Goal: Understand process/instructions: Learn how to perform a task or action

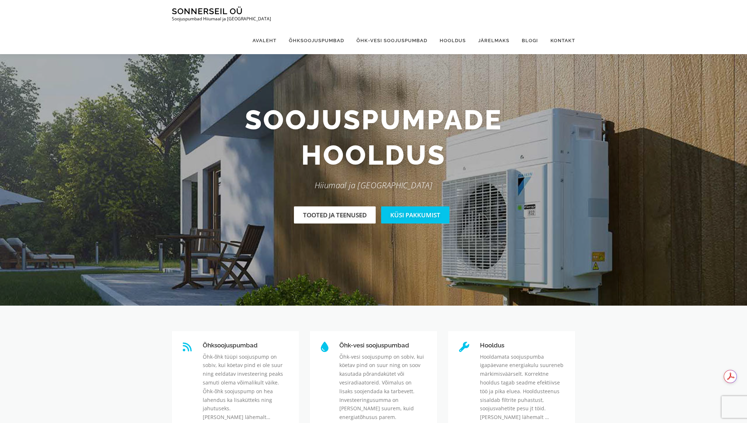
click at [350, 215] on link "Tooted ja teenused" at bounding box center [335, 214] width 82 height 17
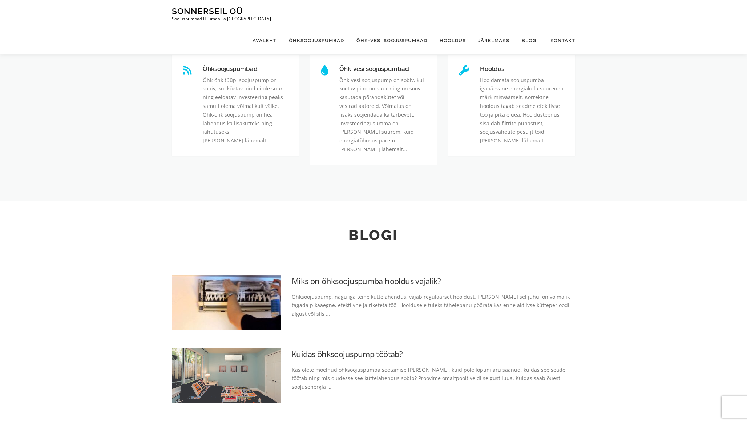
scroll to position [278, 0]
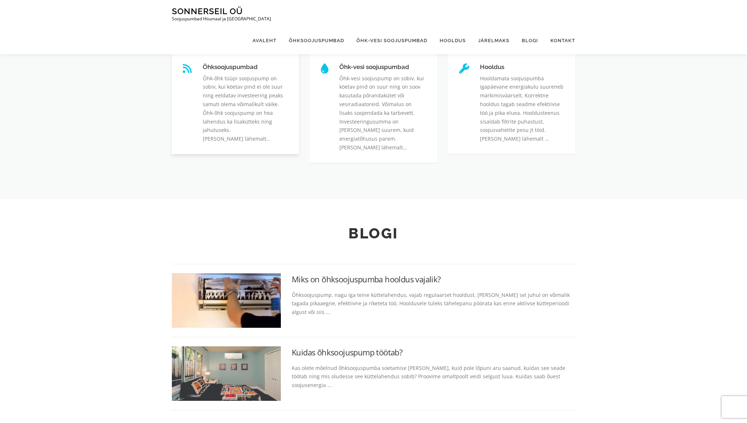
click at [203, 64] on link "Õhksoojuspumbad" at bounding box center [203, 64] width 0 height 0
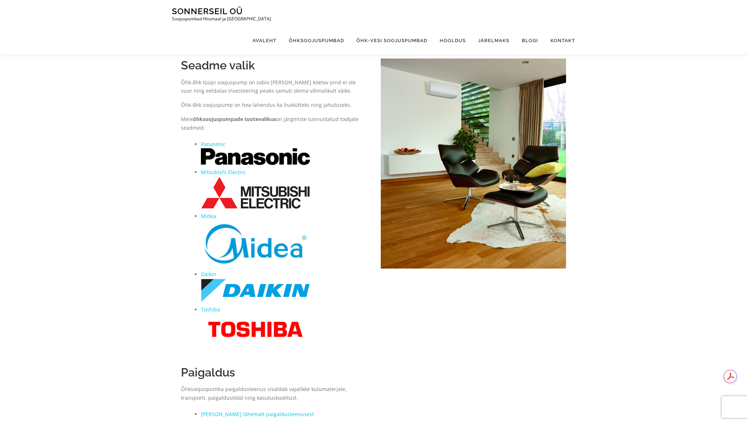
scroll to position [19, 0]
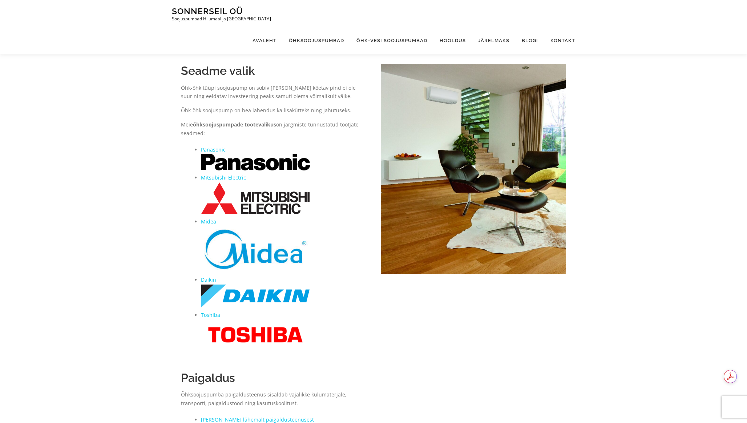
click at [261, 123] on strong "õhksoojuspumpade tootevalikus" at bounding box center [234, 124] width 83 height 7
drag, startPoint x: 192, startPoint y: 125, endPoint x: 239, endPoint y: 125, distance: 47.6
click at [239, 125] on p "Meie õhksoojuspumpade tootevalikus on järgmiste tunnustatud tootjate seadmed:" at bounding box center [273, 128] width 185 height 17
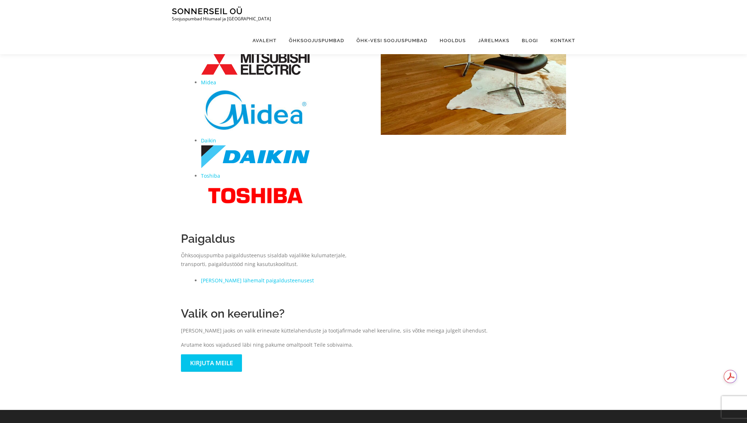
scroll to position [179, 0]
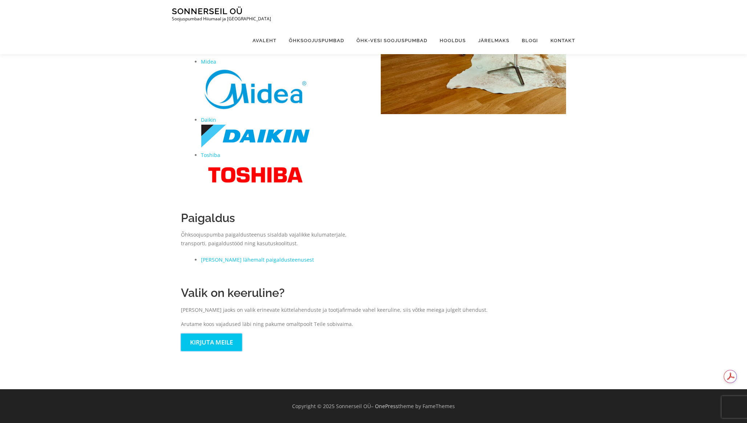
click at [220, 343] on link "Kirjuta meile" at bounding box center [211, 342] width 61 height 17
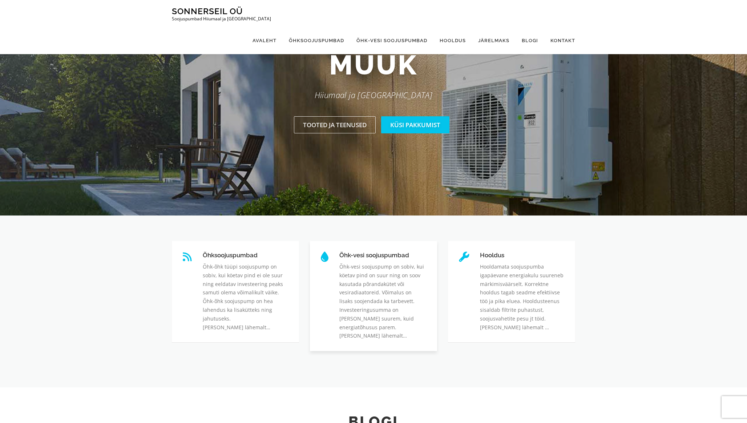
scroll to position [85, 0]
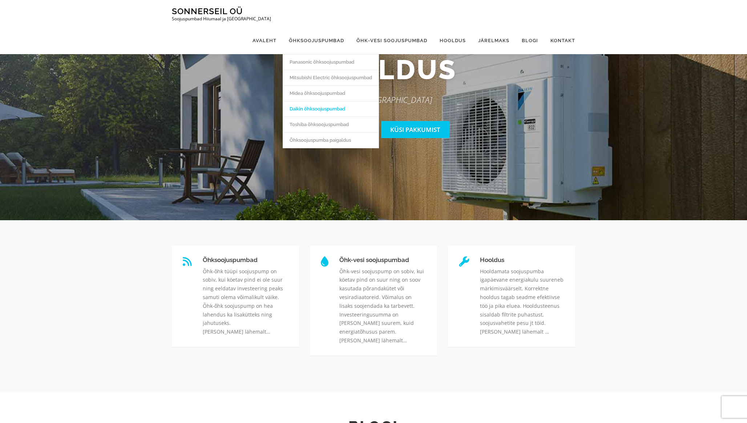
click at [327, 101] on link "Daikin õhksoojuspumbad" at bounding box center [331, 109] width 96 height 16
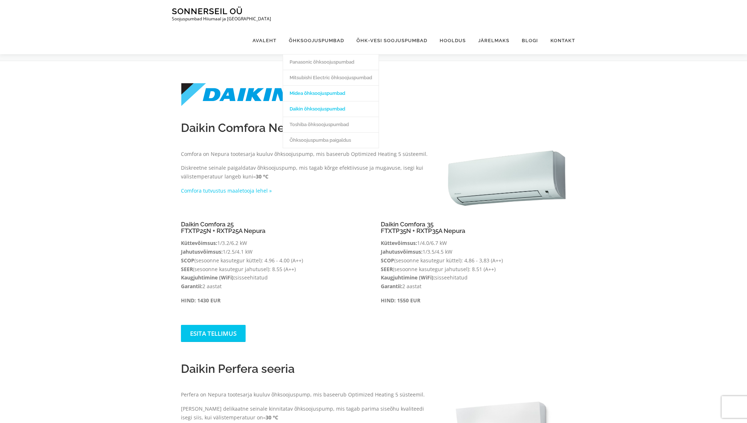
click at [323, 85] on link "Midea õhksoojuspumbad" at bounding box center [331, 93] width 96 height 16
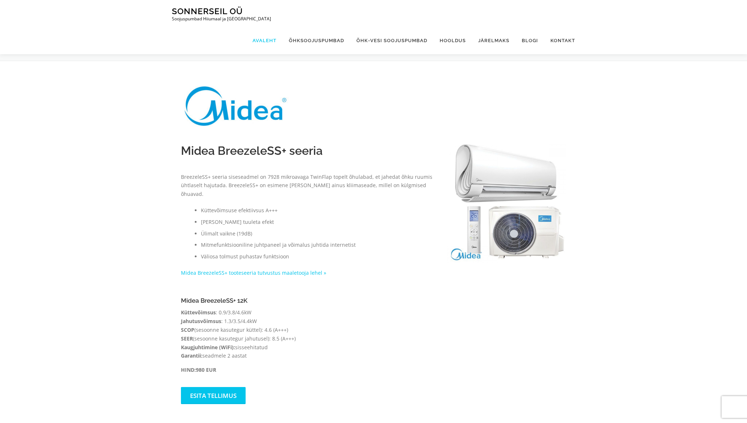
click at [266, 27] on link "Avaleht" at bounding box center [264, 40] width 36 height 27
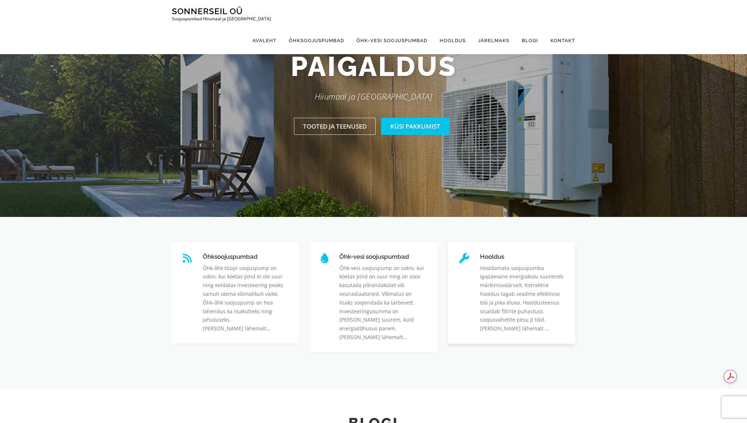
click at [480, 253] on link "Hooldus" at bounding box center [480, 253] width 0 height 0
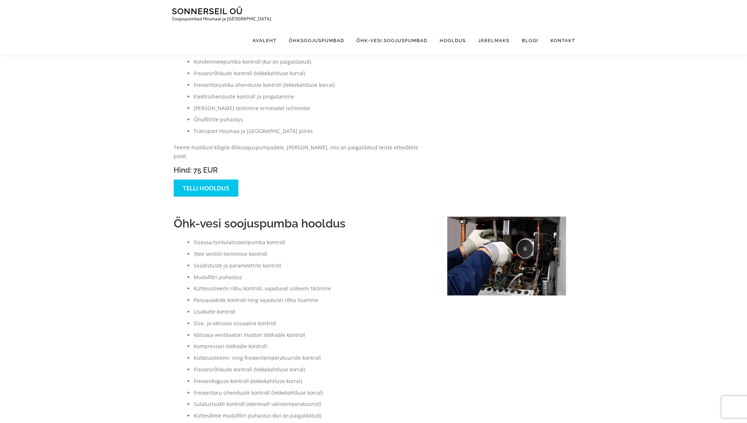
scroll to position [7, 0]
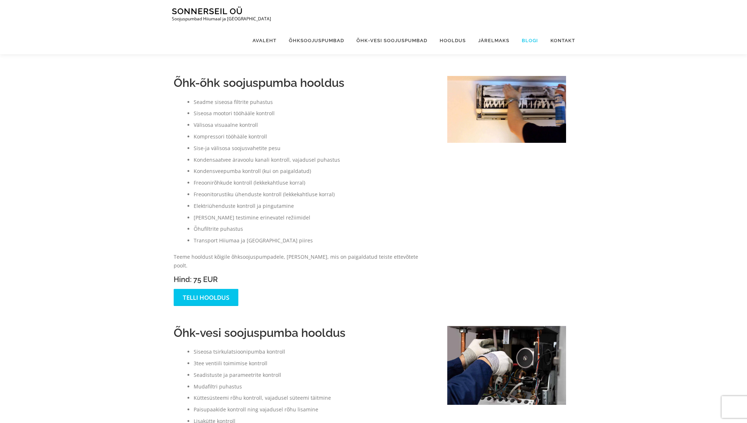
click at [534, 27] on link "Blogi" at bounding box center [530, 40] width 29 height 27
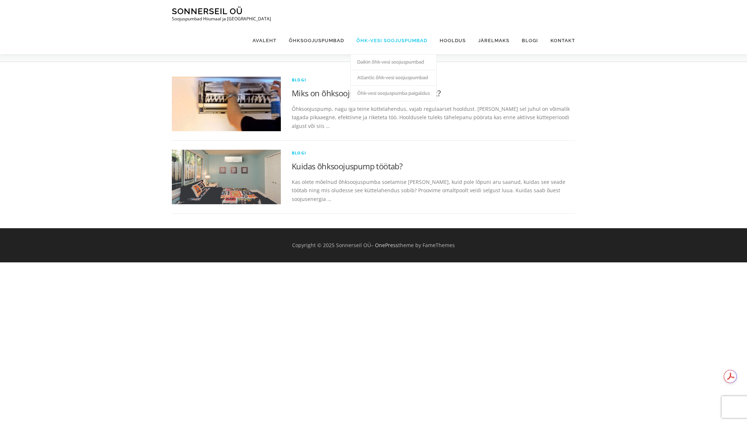
click at [375, 27] on link "Õhk-vesi soojuspumbad" at bounding box center [391, 40] width 83 height 27
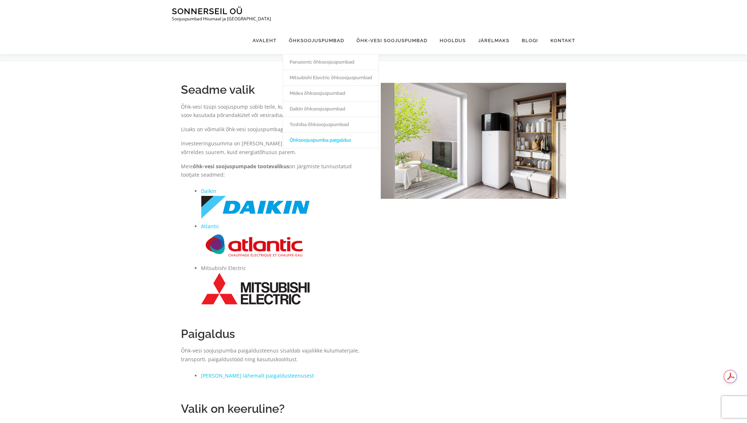
click at [312, 132] on link "Õhksoojuspumba paigaldus" at bounding box center [331, 140] width 96 height 16
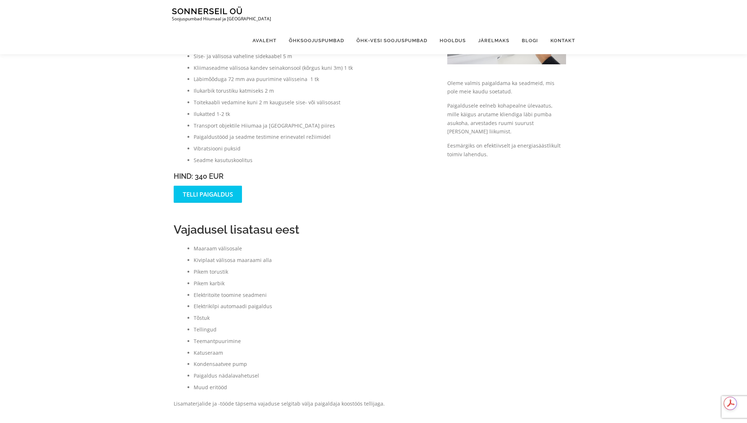
scroll to position [86, 0]
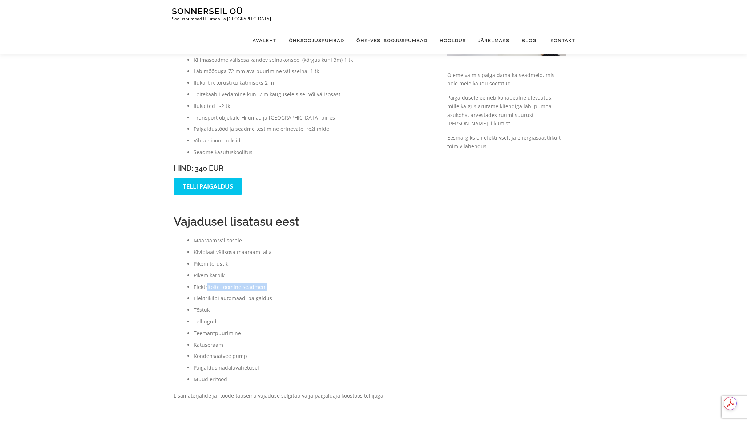
drag, startPoint x: 206, startPoint y: 287, endPoint x: 291, endPoint y: 287, distance: 84.7
click at [291, 287] on li "Elektritoite toomine seadmeni" at bounding box center [313, 287] width 239 height 9
drag, startPoint x: 195, startPoint y: 296, endPoint x: 276, endPoint y: 296, distance: 81.0
click at [276, 296] on li "Elektrikilpi automaadi paigaldus" at bounding box center [313, 298] width 239 height 9
click at [259, 298] on li "Elektrikilpi automaadi paigaldus" at bounding box center [313, 298] width 239 height 9
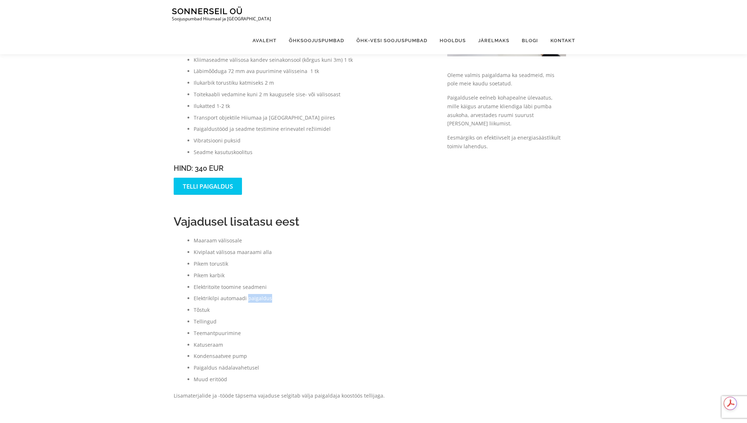
click at [259, 298] on li "Elektrikilpi automaadi paigaldus" at bounding box center [313, 298] width 239 height 9
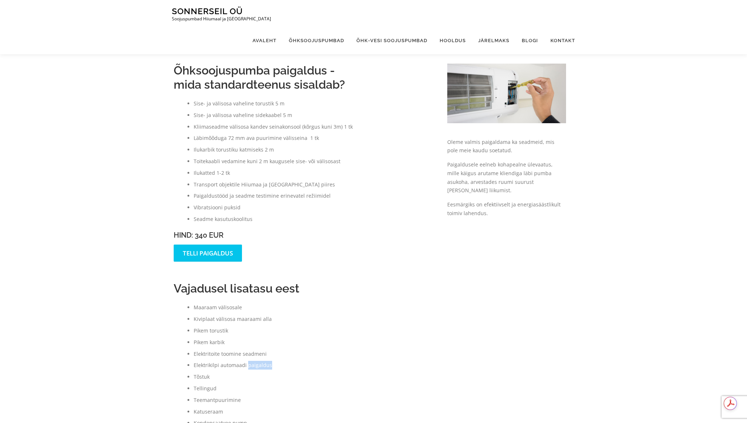
scroll to position [16, 0]
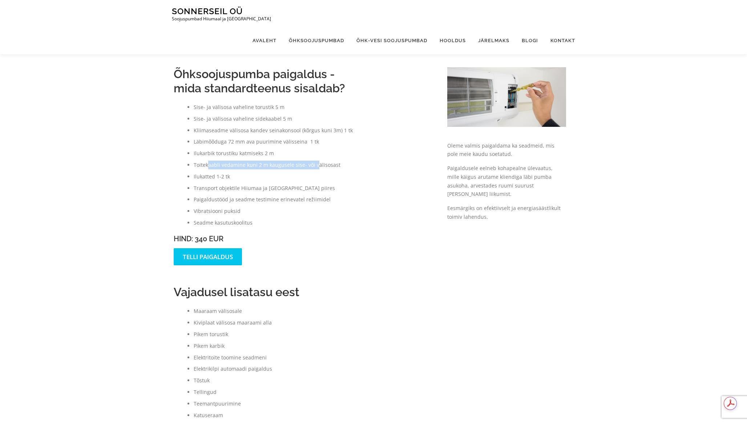
drag, startPoint x: 209, startPoint y: 165, endPoint x: 315, endPoint y: 164, distance: 105.7
click at [315, 164] on li "Toitekaabli vedamine kuni 2 m kaugusele sise- või välisosast" at bounding box center [313, 165] width 239 height 9
click at [299, 164] on li "Toitekaabli vedamine kuni 2 m kaugusele sise- või välisosast" at bounding box center [313, 165] width 239 height 9
click at [298, 166] on li "Toitekaabli vedamine kuni 2 m kaugusele sise- või välisosast" at bounding box center [313, 165] width 239 height 9
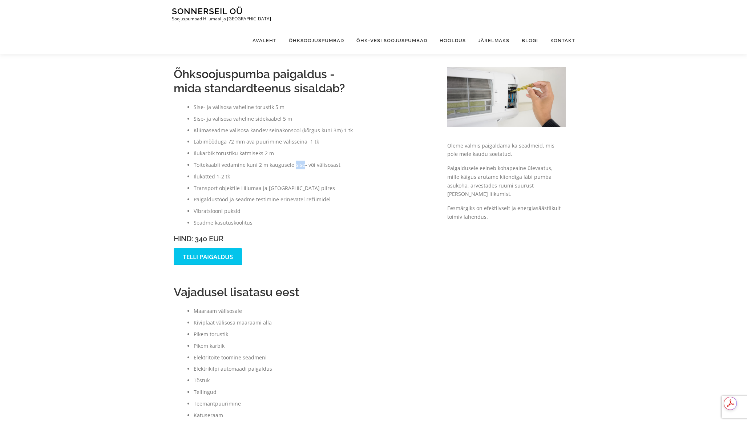
click at [298, 166] on li "Toitekaabli vedamine kuni 2 m kaugusele sise- või välisosast" at bounding box center [313, 165] width 239 height 9
click at [311, 171] on ul "Sise- ja välisosa vaheline torustik 5 m Sise- ja välisosa vaheline sidekaabel 5…" at bounding box center [303, 165] width 259 height 124
click at [220, 320] on li "Kiviplaat välisosa maaraami alla" at bounding box center [313, 322] width 239 height 9
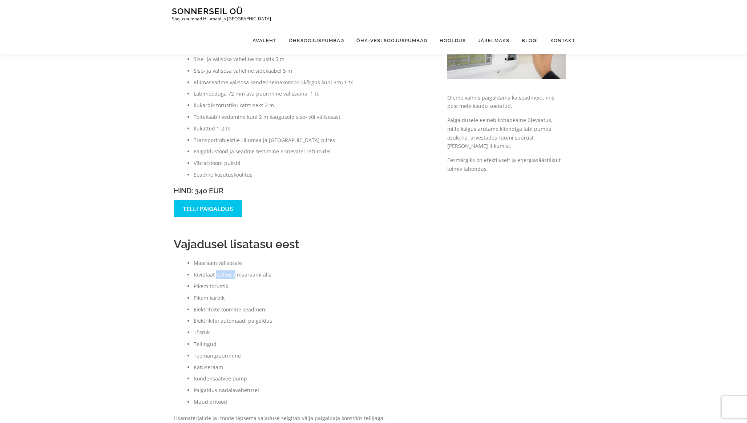
scroll to position [67, 0]
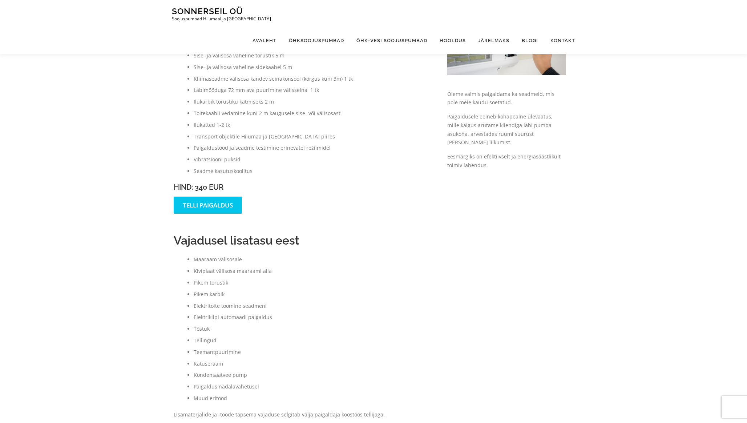
click at [218, 91] on li "Läbimõõduga 72 mm ava puurimine välisseina 1 tk" at bounding box center [313, 90] width 239 height 9
click at [254, 91] on li "Läbimõõduga 72 mm ava puurimine välisseina 1 tk" at bounding box center [313, 90] width 239 height 9
drag, startPoint x: 250, startPoint y: 90, endPoint x: 271, endPoint y: 90, distance: 21.4
click at [271, 90] on li "Läbimõõduga 72 mm ava puurimine välisseina 1 tk" at bounding box center [313, 90] width 239 height 9
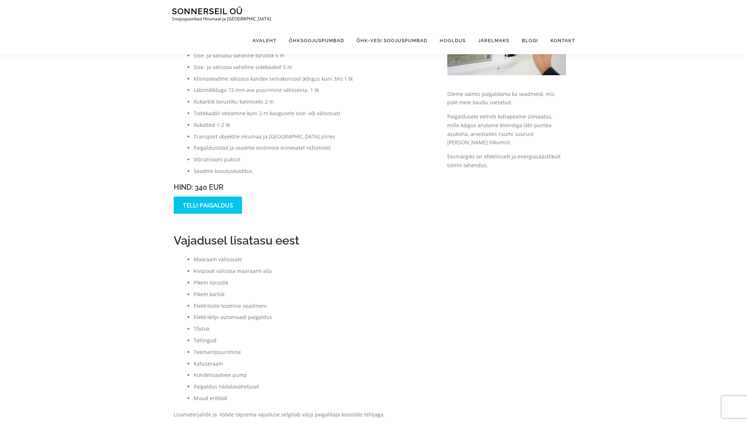
click at [277, 90] on li "Läbimõõduga 72 mm ava puurimine välisseina 1 tk" at bounding box center [313, 90] width 239 height 9
click at [247, 91] on li "Läbimõõduga 72 mm ava puurimine välisseina 1 tk" at bounding box center [313, 90] width 239 height 9
click at [253, 102] on li "Ilukarbik torustiku katmiseks 2 m" at bounding box center [313, 101] width 239 height 9
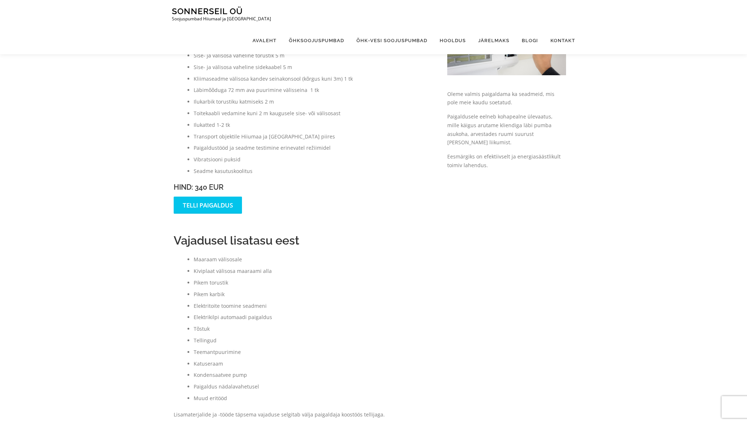
click at [286, 104] on li "Ilukarbik torustiku katmiseks 2 m" at bounding box center [313, 101] width 239 height 9
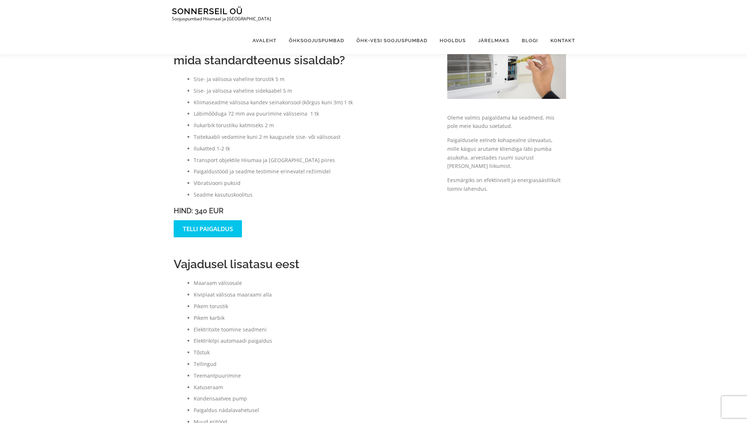
scroll to position [0, 0]
